Goal: Obtain resource: Download file/media

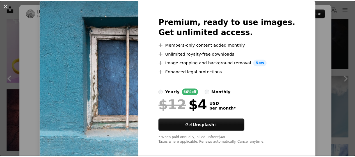
scroll to position [23, 0]
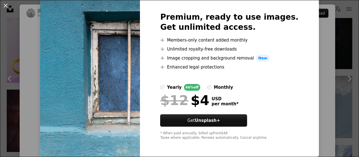
click at [65, 10] on img at bounding box center [90, 75] width 100 height 161
click at [8, 4] on button "An X shape" at bounding box center [5, 5] width 7 height 7
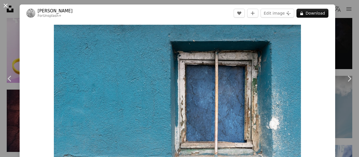
click at [3, 3] on button "An X shape" at bounding box center [5, 5] width 7 height 7
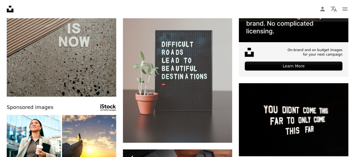
scroll to position [155, 0]
